Goal: Register for event/course

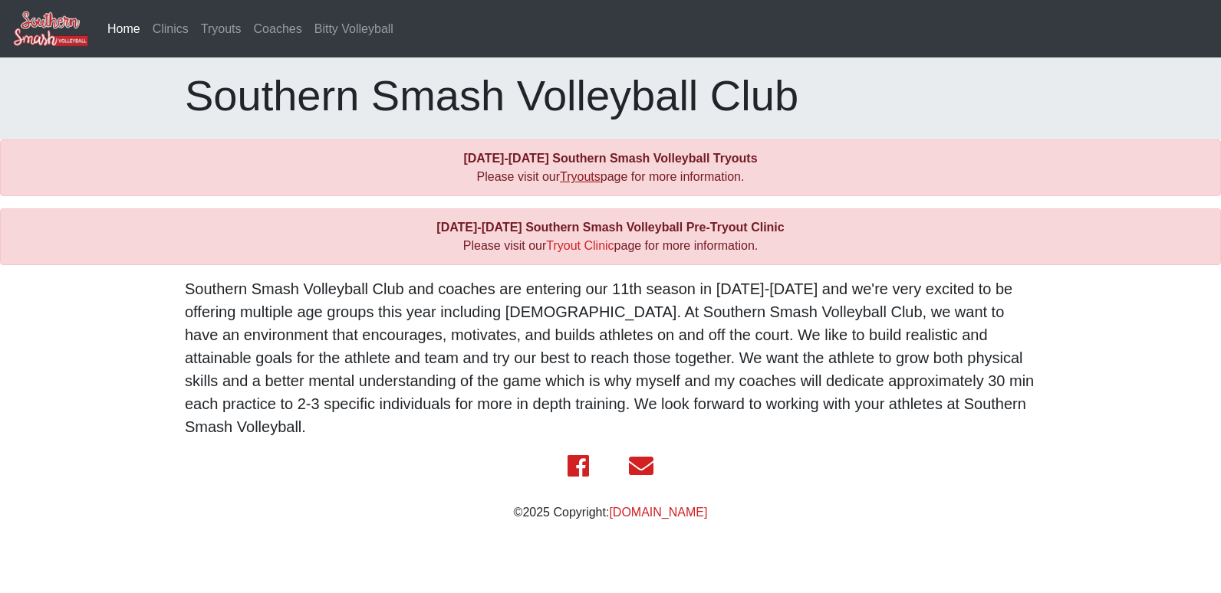
click at [583, 176] on link "Tryouts" at bounding box center [580, 176] width 41 height 13
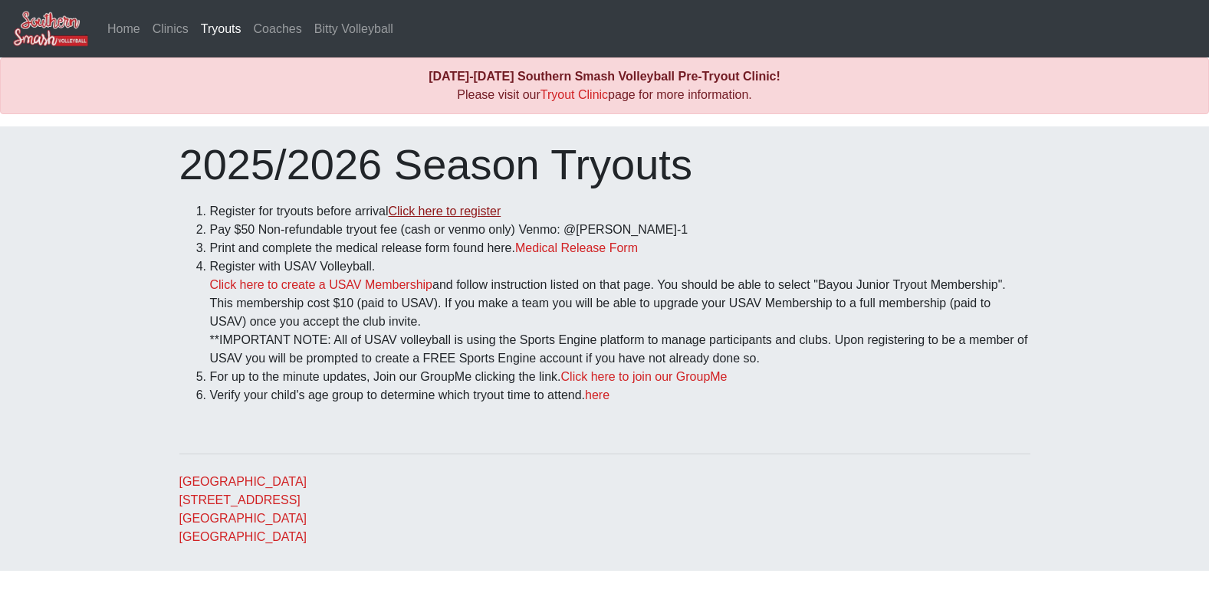
click at [455, 211] on link "Click here to register" at bounding box center [444, 211] width 113 height 13
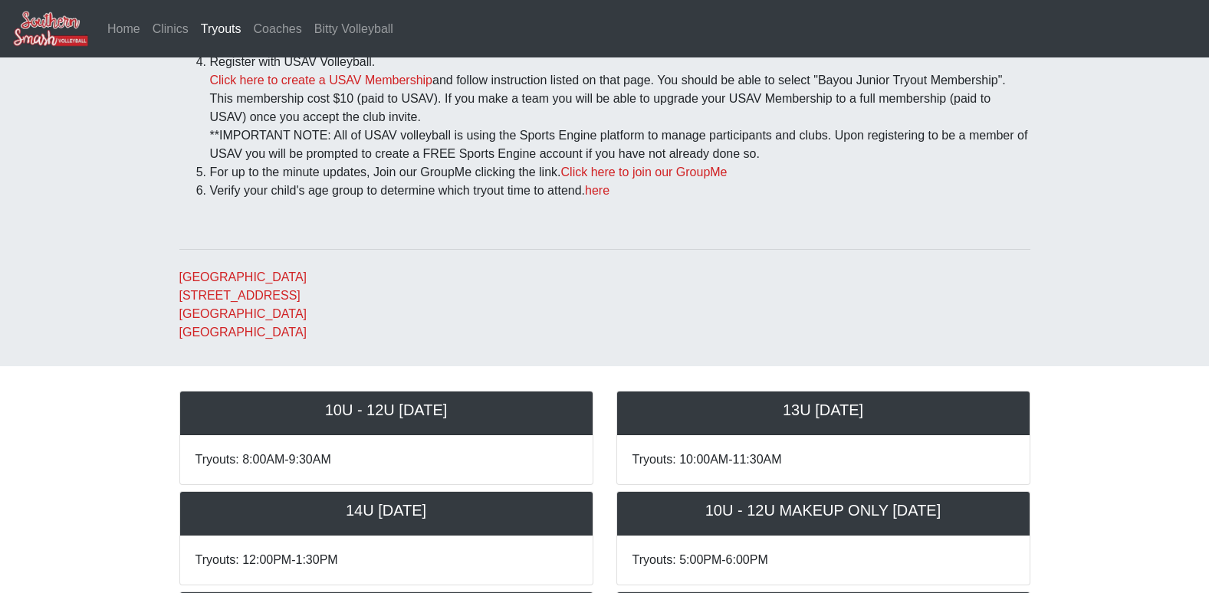
scroll to position [307, 0]
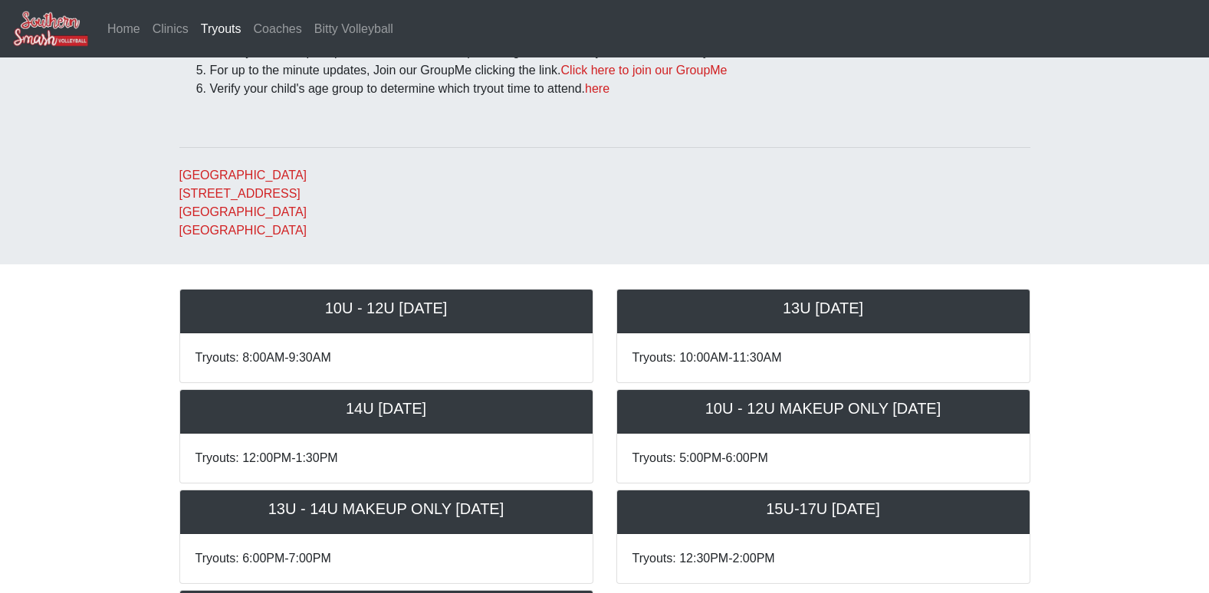
click at [439, 416] on h5 "14U [DATE]" at bounding box center [387, 408] width 382 height 18
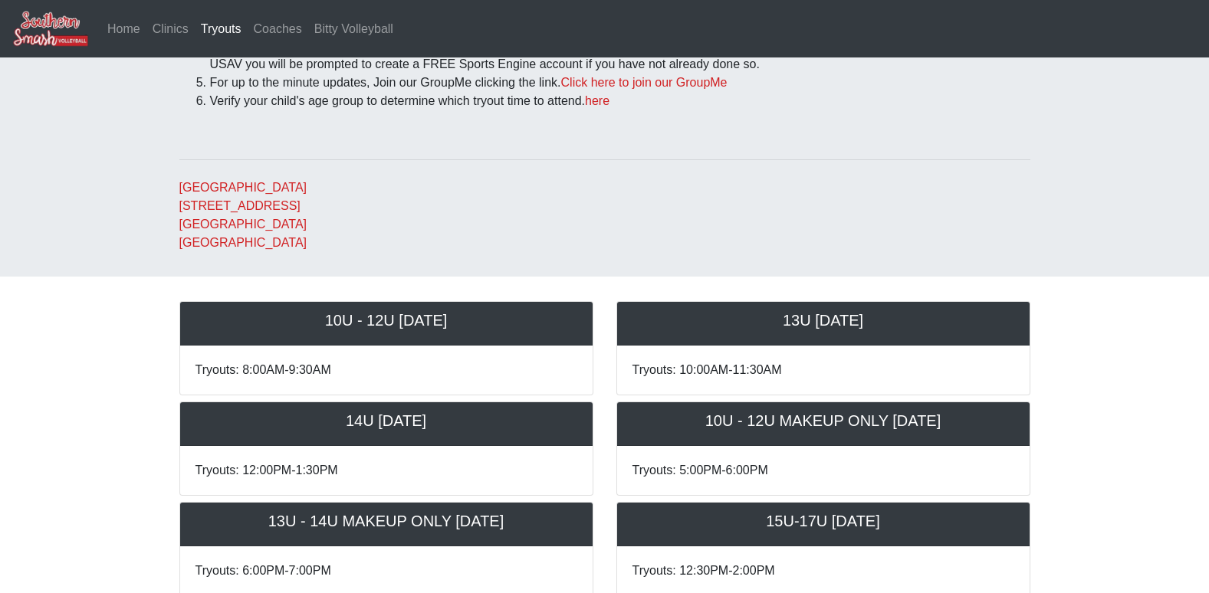
scroll to position [166, 0]
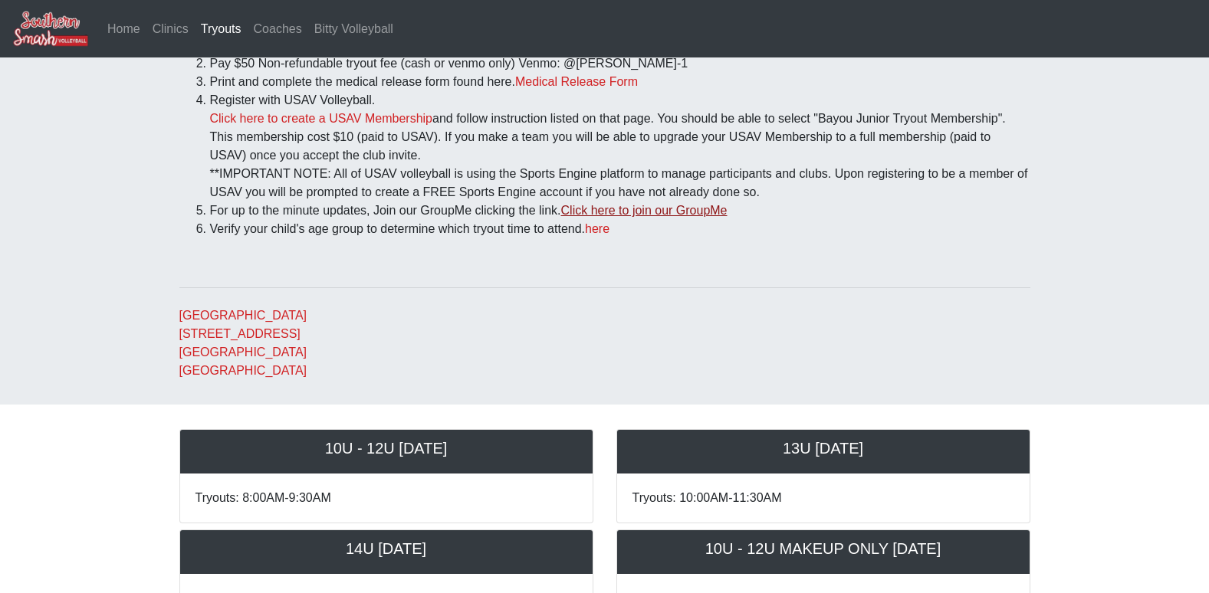
click at [617, 209] on link "Click here to join our GroupMe" at bounding box center [644, 210] width 166 height 13
